Goal: Browse casually

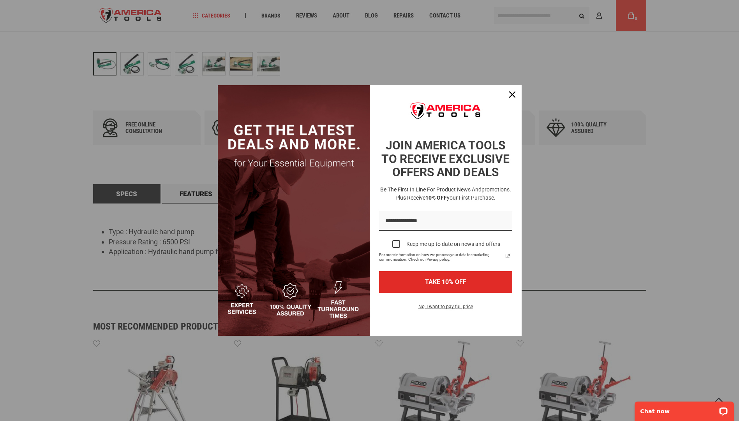
scroll to position [506, 0]
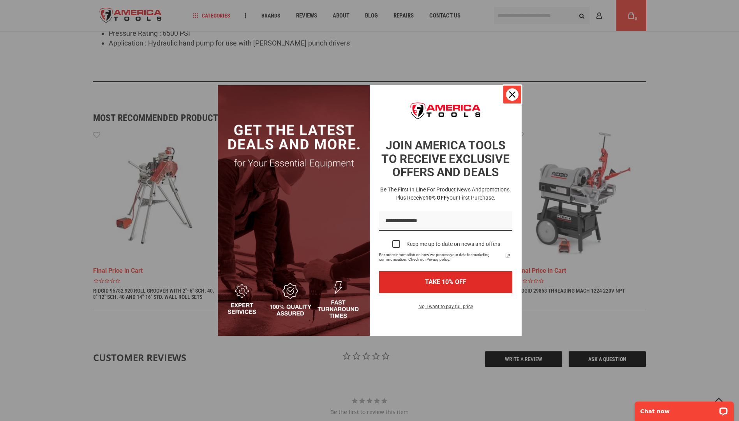
click at [512, 93] on icon "close icon" at bounding box center [512, 95] width 6 height 6
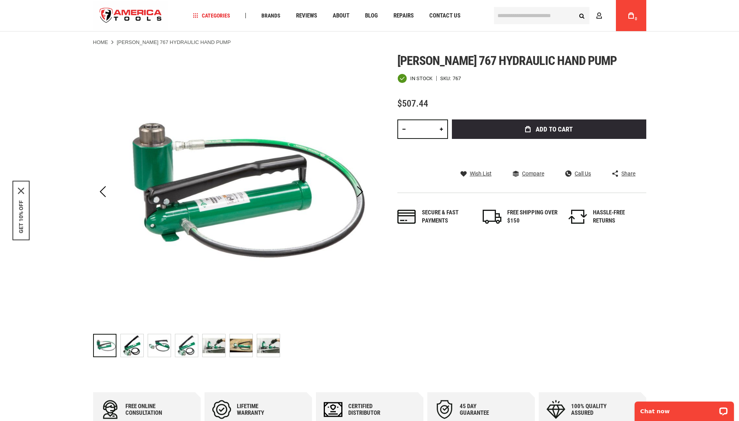
scroll to position [0, 0]
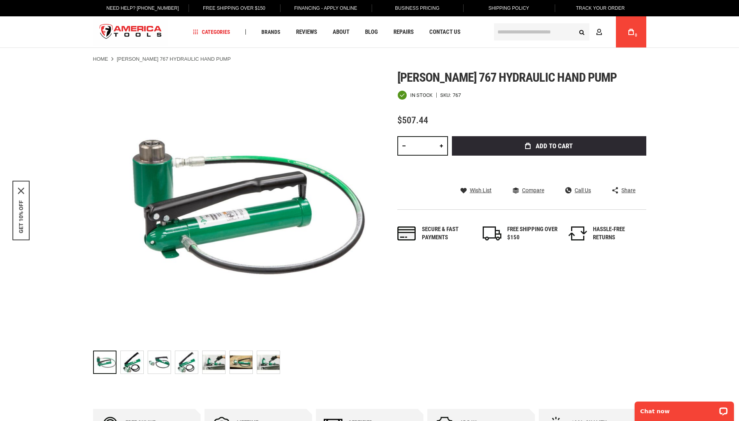
click at [624, 191] on span "Share" at bounding box center [628, 190] width 14 height 5
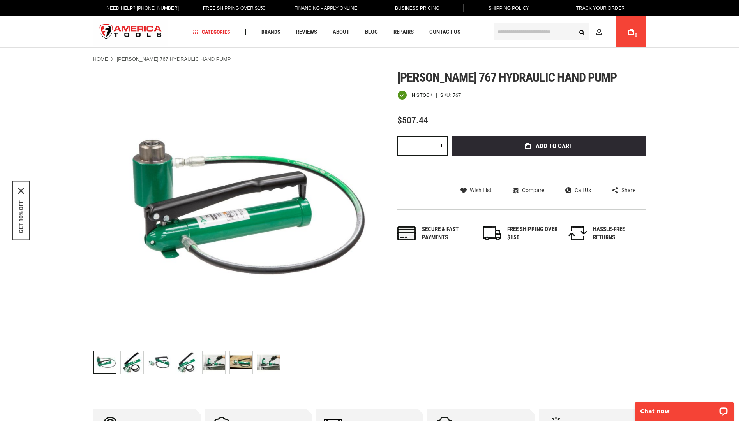
click at [618, 190] on div "Share" at bounding box center [623, 190] width 23 height 7
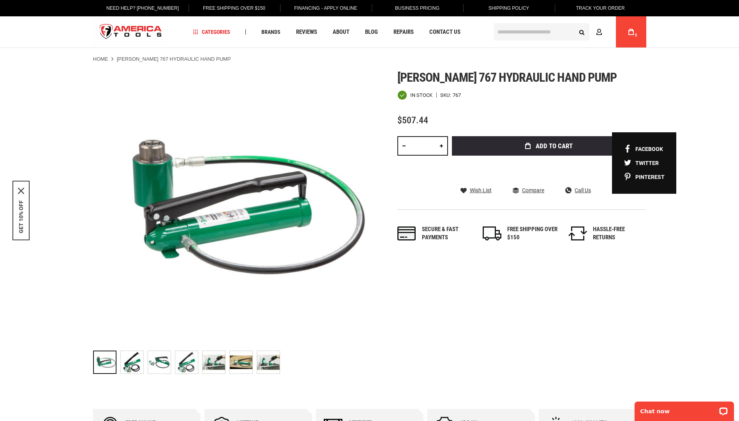
drag, startPoint x: 620, startPoint y: 191, endPoint x: 609, endPoint y: 197, distance: 12.2
click at [609, 197] on div "[PERSON_NAME] 767 hydraulic hand pump In stock SKU 767 $507.44 Total: $ 507.44 …" at bounding box center [521, 163] width 249 height 187
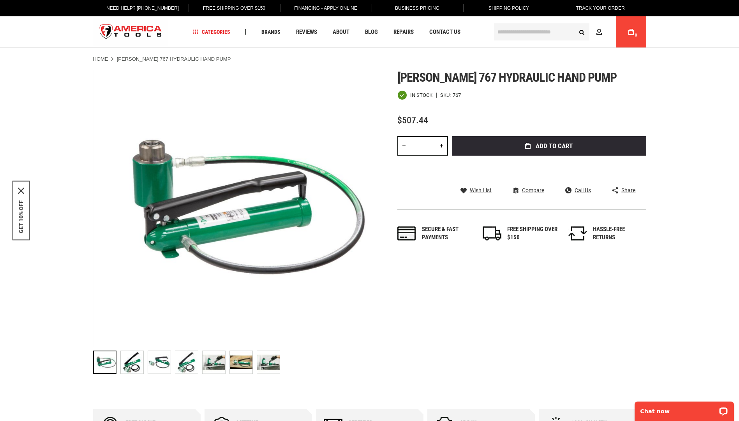
click at [618, 190] on div "Share" at bounding box center [623, 190] width 23 height 7
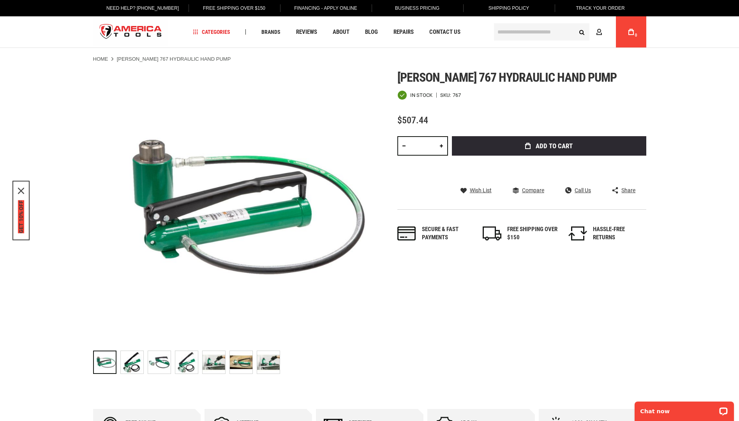
click at [23, 218] on button "GET 10% OFF" at bounding box center [21, 217] width 6 height 33
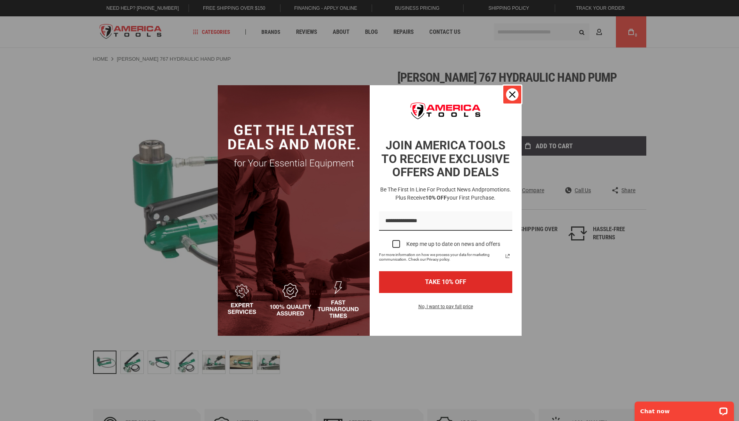
click at [510, 97] on icon "close icon" at bounding box center [512, 95] width 6 height 6
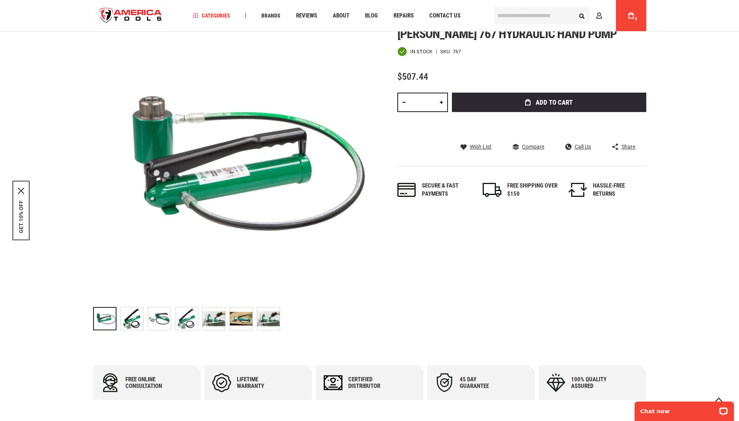
scroll to position [39, 0]
